Goal: Find specific page/section: Find specific page/section

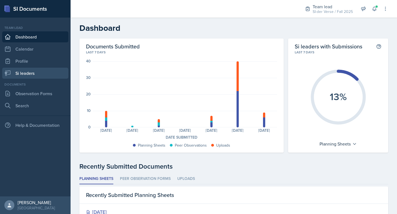
click at [28, 69] on link "Si leaders" at bounding box center [35, 73] width 66 height 11
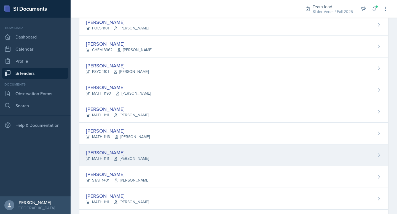
scroll to position [328, 0]
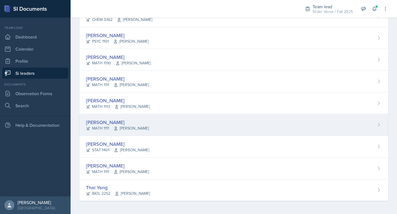
click at [111, 118] on div "[PERSON_NAME] MATH 1111 [PERSON_NAME]" at bounding box center [233, 125] width 309 height 22
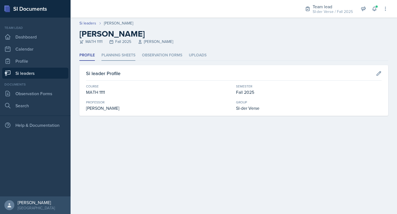
click at [117, 59] on li "Planning Sheets" at bounding box center [118, 55] width 34 height 11
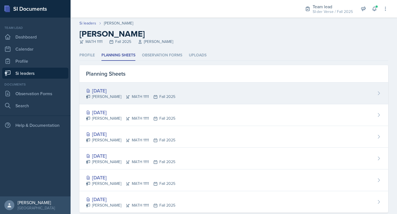
click at [107, 87] on div "[DATE] [PERSON_NAME] MATH 1111 Fall 2025" at bounding box center [233, 94] width 309 height 22
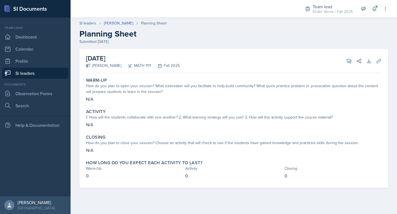
click at [38, 75] on link "Si leaders" at bounding box center [35, 73] width 66 height 11
